Goal: Check status: Check status

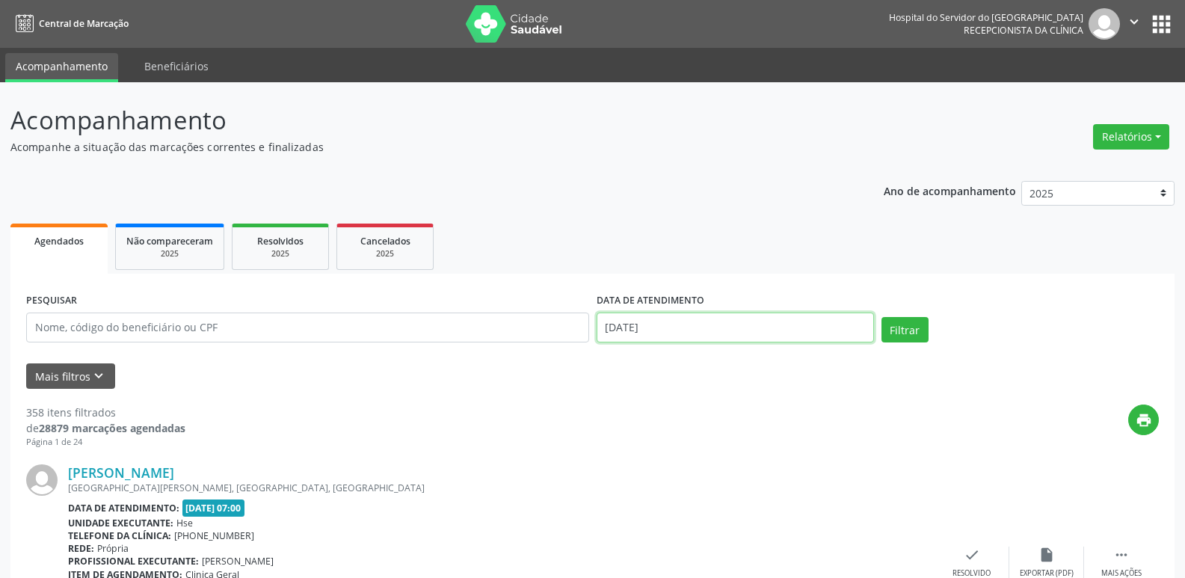
click at [638, 331] on input "[DATE]" at bounding box center [735, 328] width 277 height 30
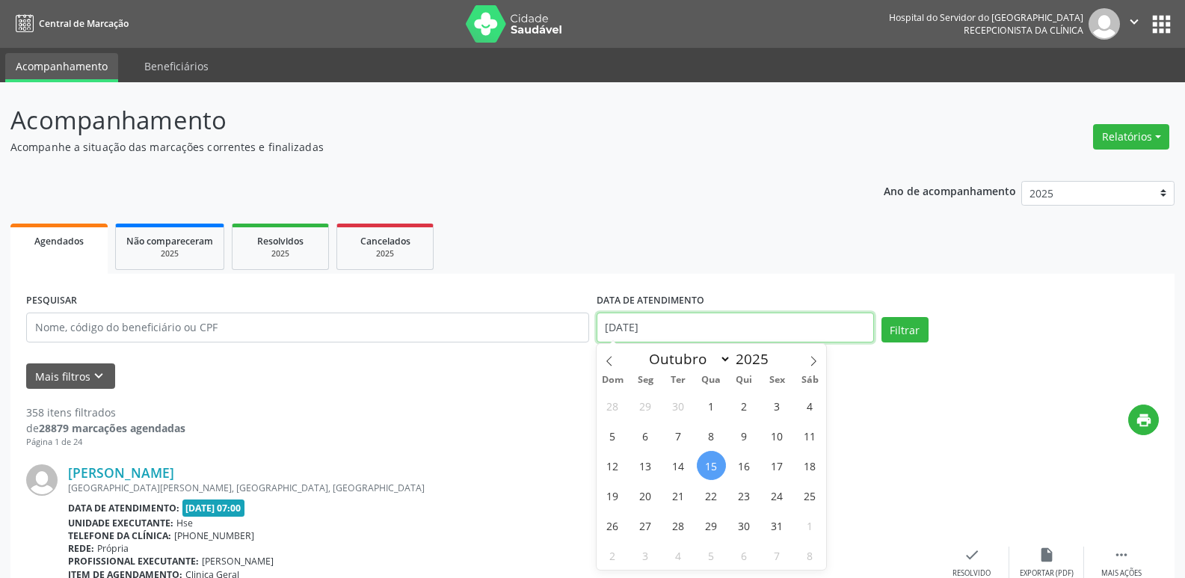
drag, startPoint x: 678, startPoint y: 325, endPoint x: 655, endPoint y: 327, distance: 22.5
click at [656, 327] on input "[DATE]" at bounding box center [735, 328] width 277 height 30
click at [653, 327] on input "[DATE]" at bounding box center [735, 328] width 277 height 30
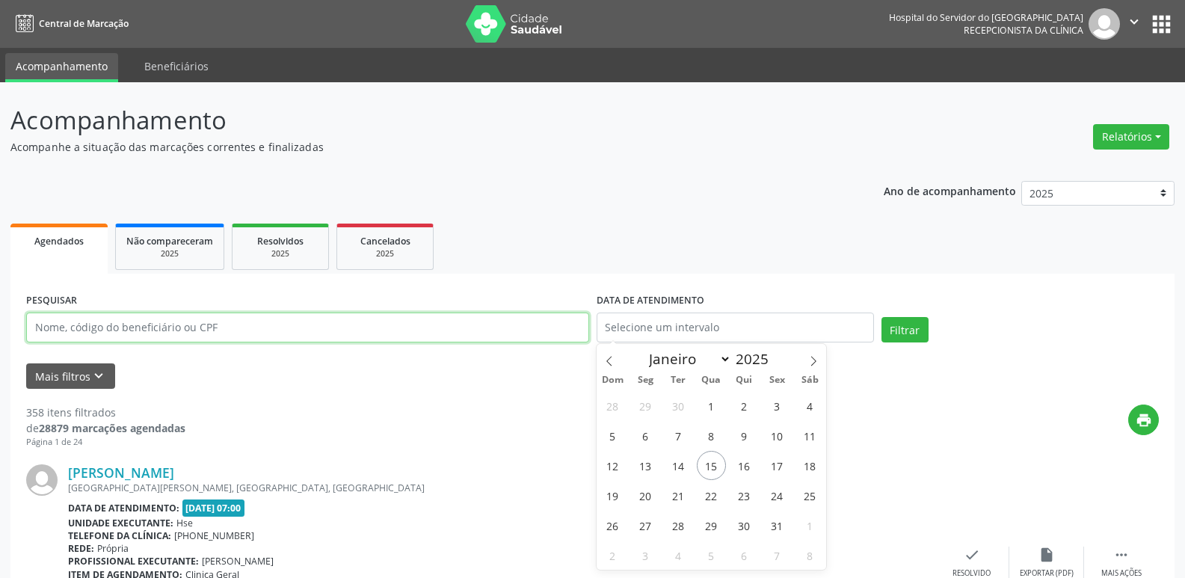
click at [384, 335] on input "text" at bounding box center [307, 328] width 563 height 30
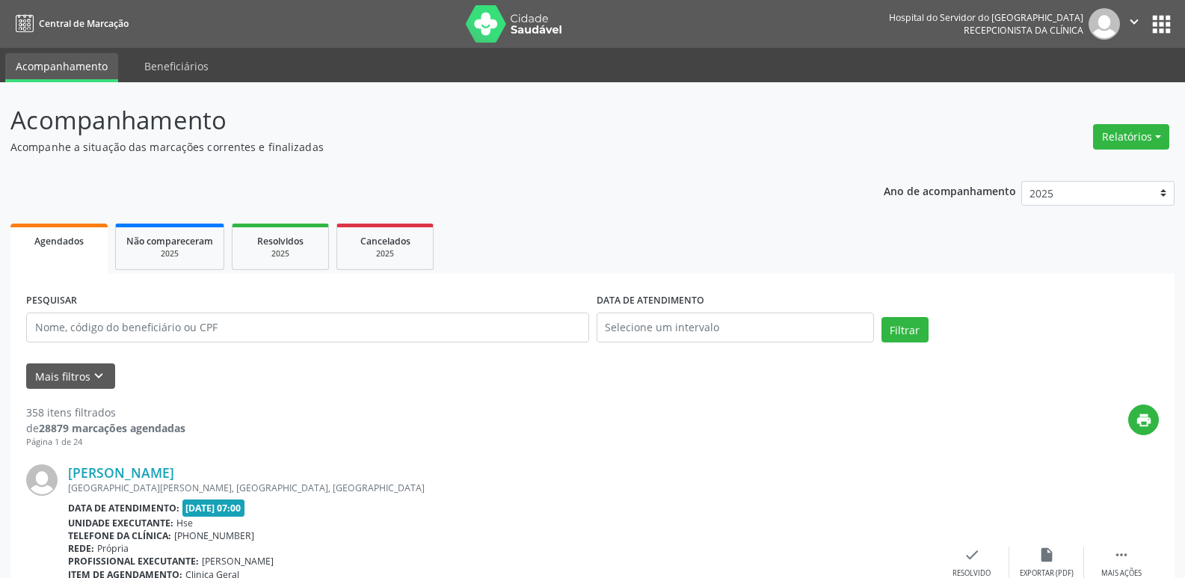
click at [306, 319] on input "text" at bounding box center [307, 328] width 563 height 30
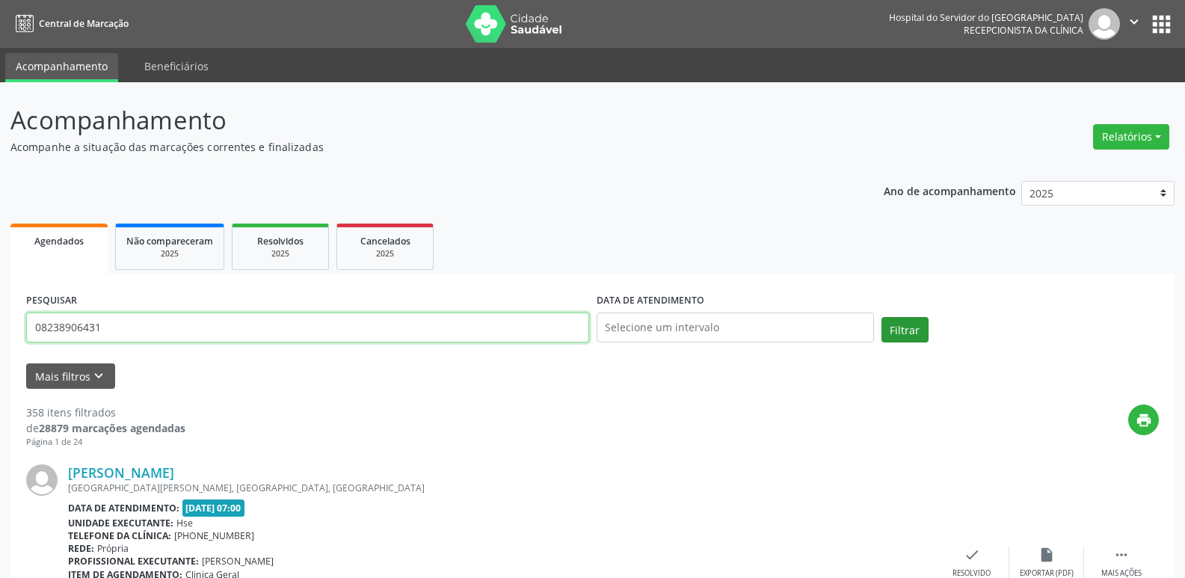
type input "08238906431"
click at [704, 328] on button "Filtrar" at bounding box center [905, 329] width 47 height 25
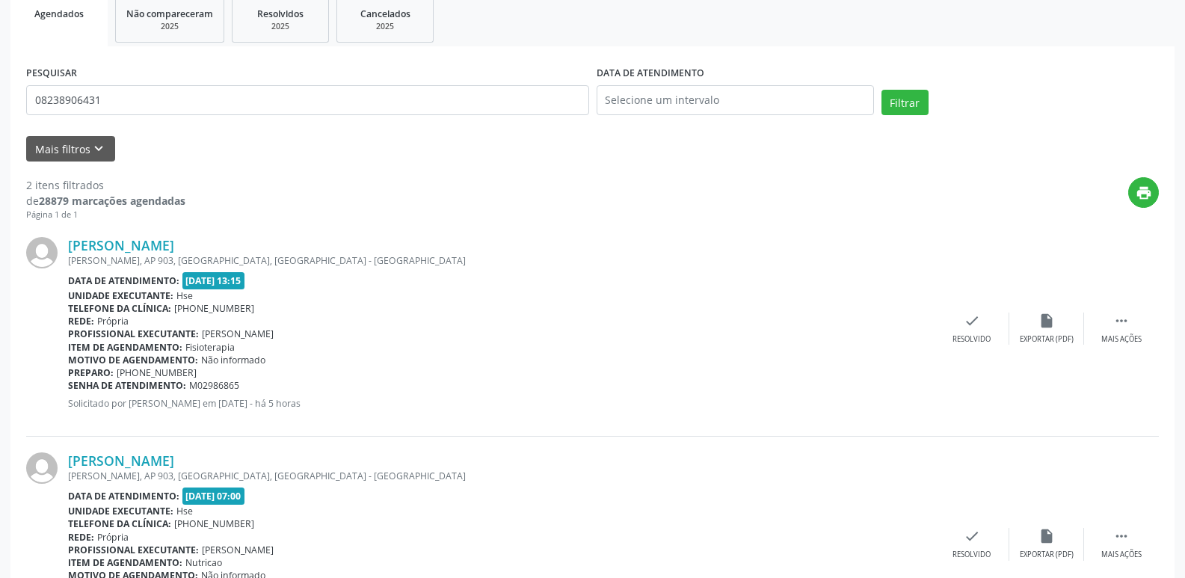
scroll to position [253, 0]
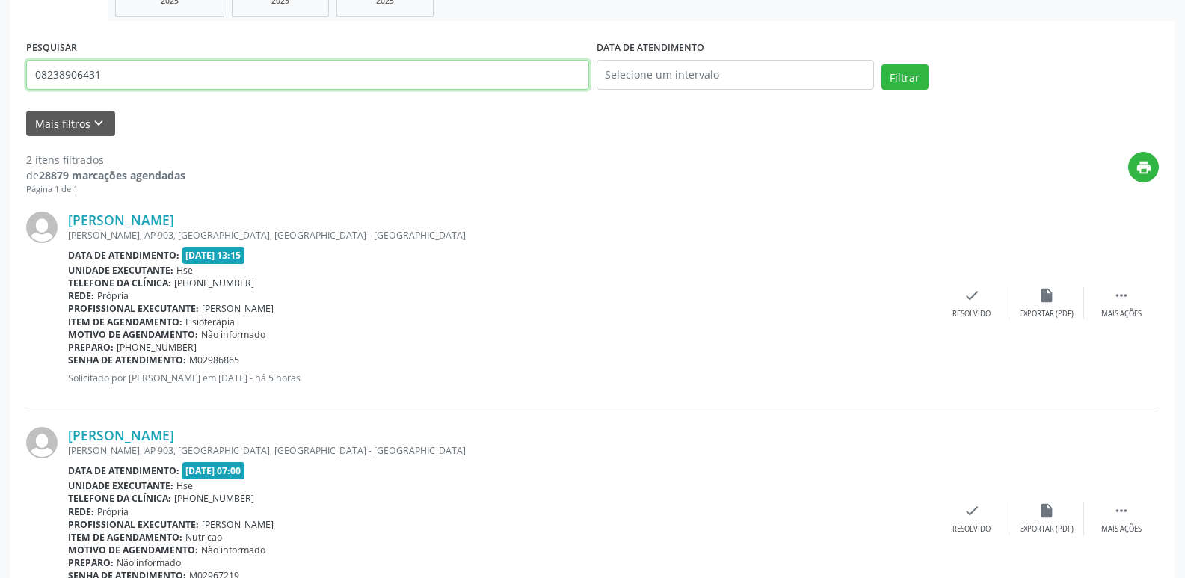
click at [111, 71] on input "08238906431" at bounding box center [307, 75] width 563 height 30
